Goal: Find specific page/section: Find specific page/section

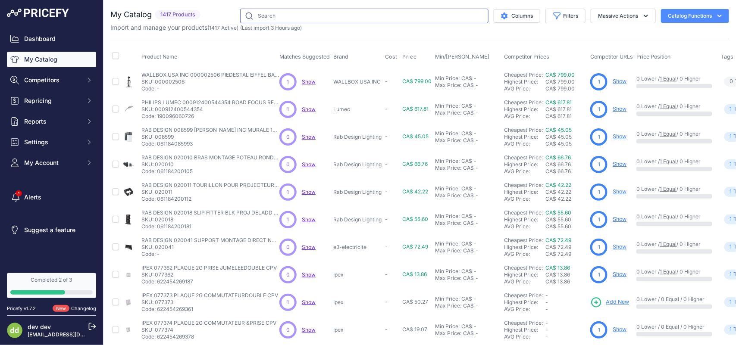
click at [287, 17] on input "text" at bounding box center [364, 16] width 248 height 15
paste input "STELPRO DESIGN DRR0221W CHAUF PLAF DRAGON DR-R2000W 240V BLANC ENCAST"
type input "STELPRO DESIGN DRR0221W CHAUF PLAF DRAGON DR-R2000W 240V BLANC ENCAST"
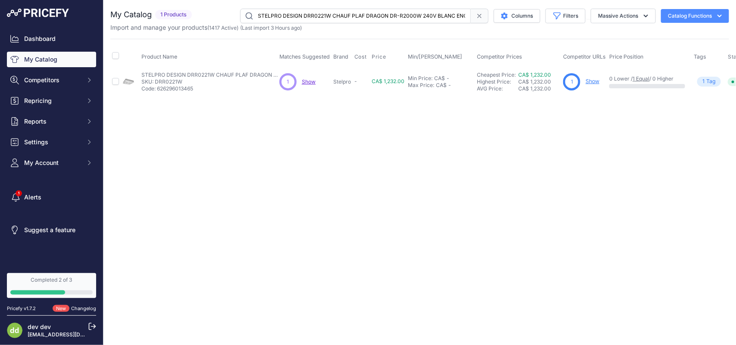
click at [343, 16] on input "STELPRO DESIGN DRR0221W CHAUF PLAF DRAGON DR-R2000W 240V BLANC ENCAST" at bounding box center [355, 16] width 231 height 15
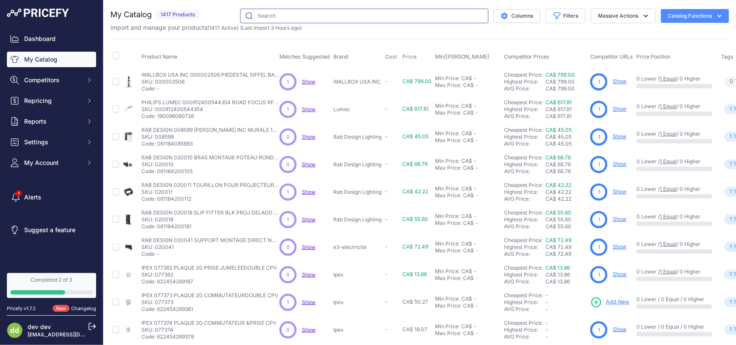
click at [290, 20] on input "text" at bounding box center [364, 16] width 248 height 15
paste input "abb-65-u-c-conn-separ-unipolaire-classique"
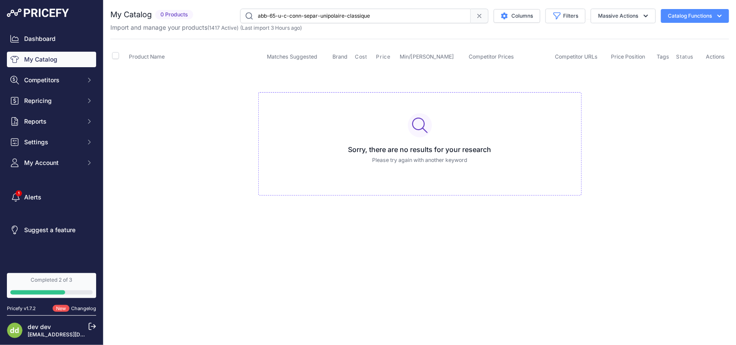
click at [353, 19] on input "abb-65-u-c-conn-separ-unipolaire-classique" at bounding box center [355, 16] width 231 height 15
paste input "ABB 65 U (C) CONN SEPAR UNIPOLAIRE CLASSIQUE"
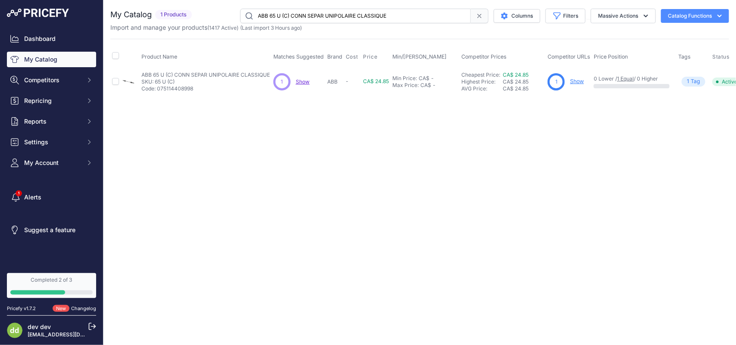
click at [301, 13] on input "ABB 65 U (C) CONN SEPAR UNIPOLAIRE CLASSIQUE" at bounding box center [355, 16] width 231 height 15
paste input "abb ci6851 rf plaque urgence"
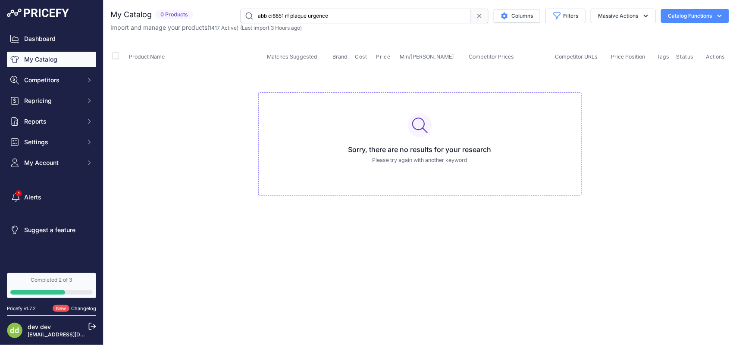
click at [303, 16] on input "abb ci6851 rf plaque urgence" at bounding box center [355, 16] width 231 height 15
paste input "e mobility inc 6agc082553 borne terra ac 40a rfid4g ethernet cable 25pi"
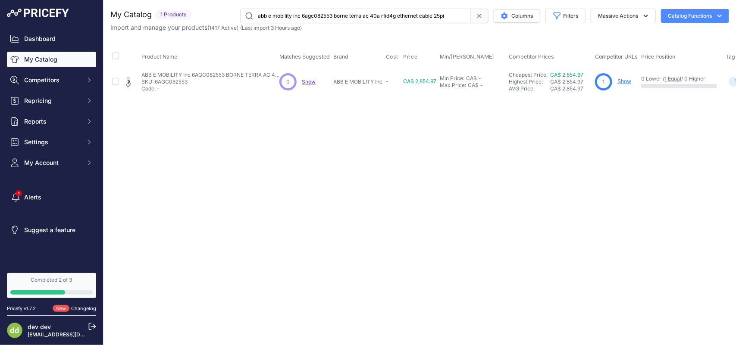
click at [365, 14] on input "abb e mobility inc 6agc082553 borne terra ac 40a rfid4g ethernet cable 25pi" at bounding box center [355, 16] width 231 height 15
paste input "105904 borne terra ac 80a rfid"
click at [304, 11] on input "abb e mobility inc 6agc105904 borne terra ac 80a rfidethernet cable 25pi" at bounding box center [355, 16] width 231 height 15
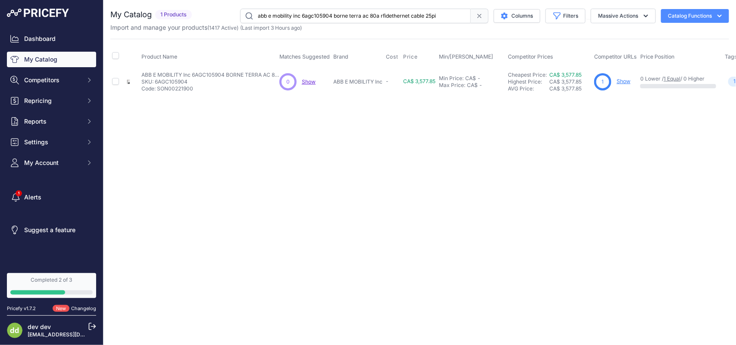
click at [304, 11] on input "abb e mobility inc 6agc105904 borne terra ac 80a rfidethernet cable 25pi" at bounding box center [355, 16] width 231 height 15
paste input "[PERSON_NAME] for living inc out wic blj [PERSON_NAME] mural carre 25w 3 4 5k 1…"
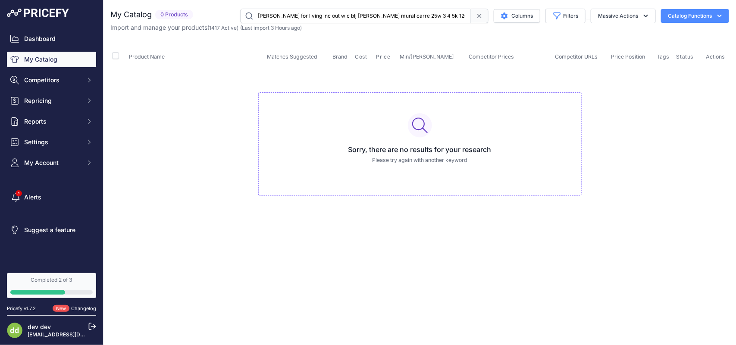
click at [303, 16] on input "[PERSON_NAME] for living inc out wic blj [PERSON_NAME] mural carre 25w 3 4 5k 1…" at bounding box center [355, 16] width 231 height 15
paste input "nec blj [PERSON_NAME] mural 9w 3 4 5k 120vhaut bas noir"
type input "artika for living inc out nec blj [PERSON_NAME] mural 9w 3 4 5k 120vhaut bas no…"
